Goal: Find specific page/section: Find specific page/section

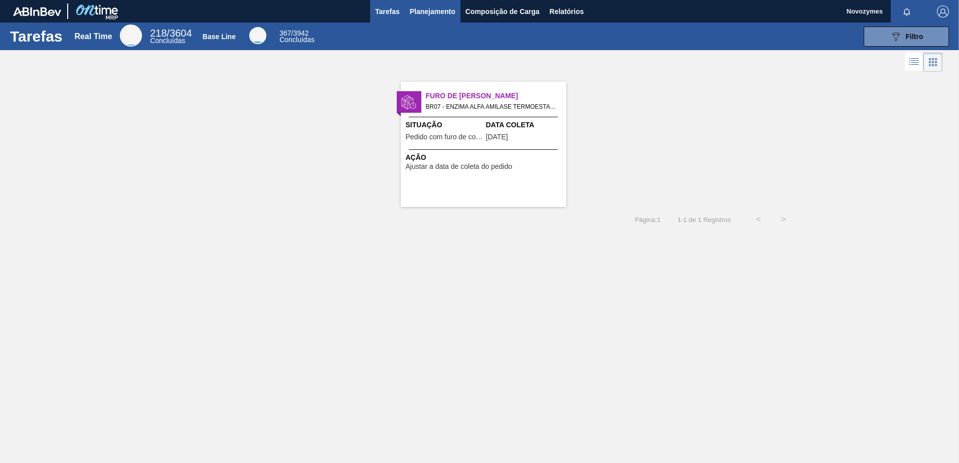
click at [434, 13] on span "Planejamento" at bounding box center [433, 12] width 46 height 12
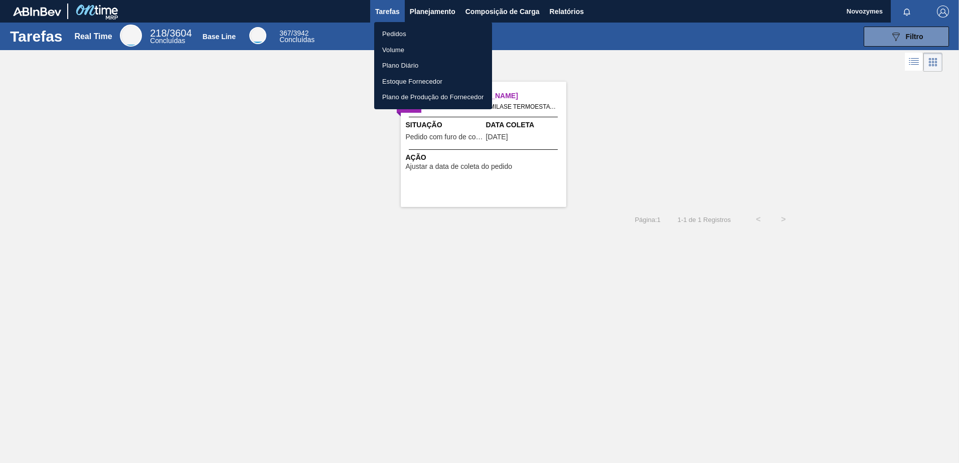
click at [427, 33] on li "Pedidos" at bounding box center [433, 34] width 118 height 16
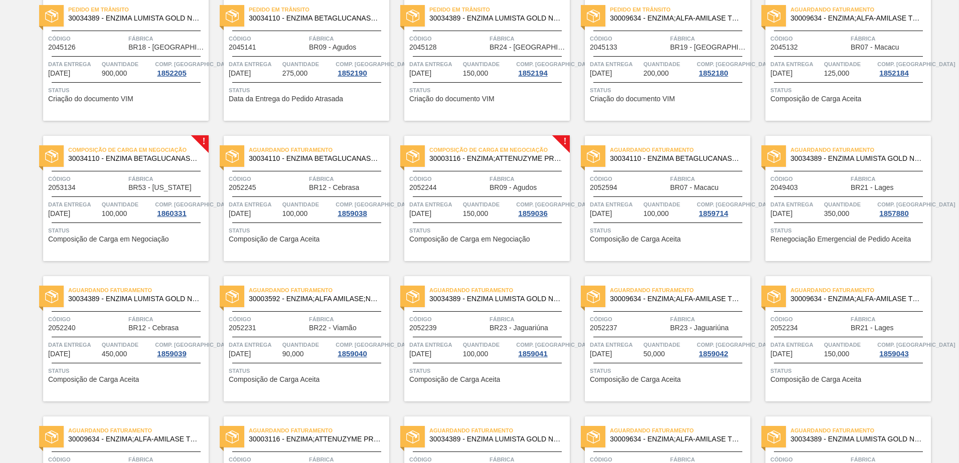
scroll to position [322, 0]
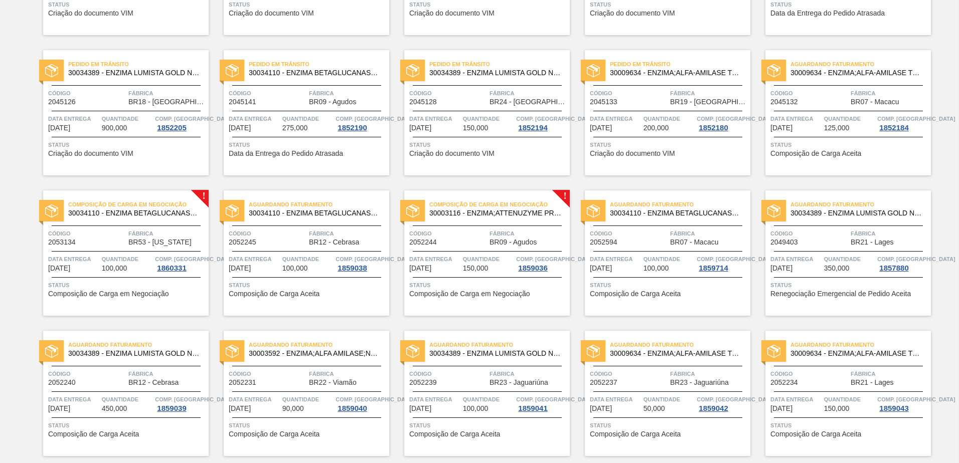
click at [501, 297] on span "Composição de Carga em Negociação" at bounding box center [469, 294] width 120 height 8
